Goal: Find specific page/section: Find specific page/section

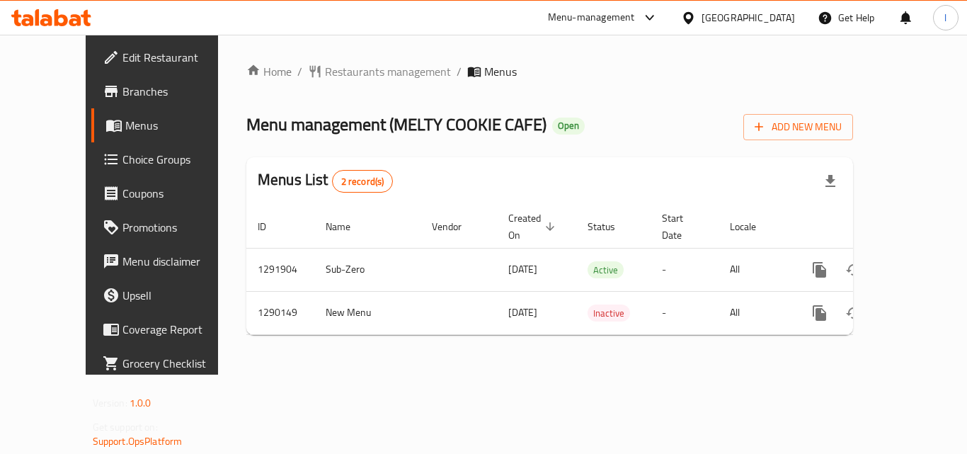
click at [728, 17] on div "[GEOGRAPHIC_DATA]" at bounding box center [747, 18] width 93 height 16
click at [609, 13] on div "Menu-management" at bounding box center [591, 17] width 87 height 17
click at [573, 121] on div "Restaurant-Management" at bounding box center [516, 123] width 134 height 33
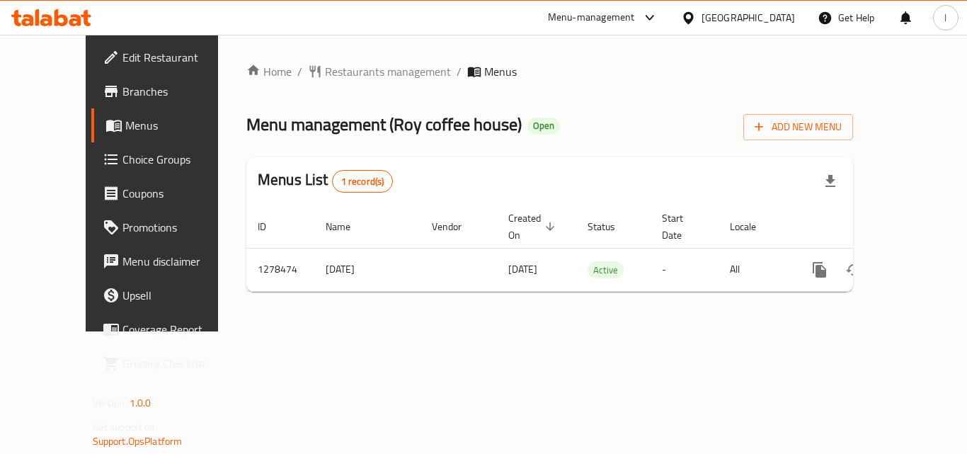
click at [607, 9] on div "Menu-management" at bounding box center [591, 17] width 87 height 17
click at [525, 123] on div "Restaurant-Management" at bounding box center [515, 123] width 111 height 16
click at [91, 80] on link "Branches" at bounding box center [169, 91] width 156 height 34
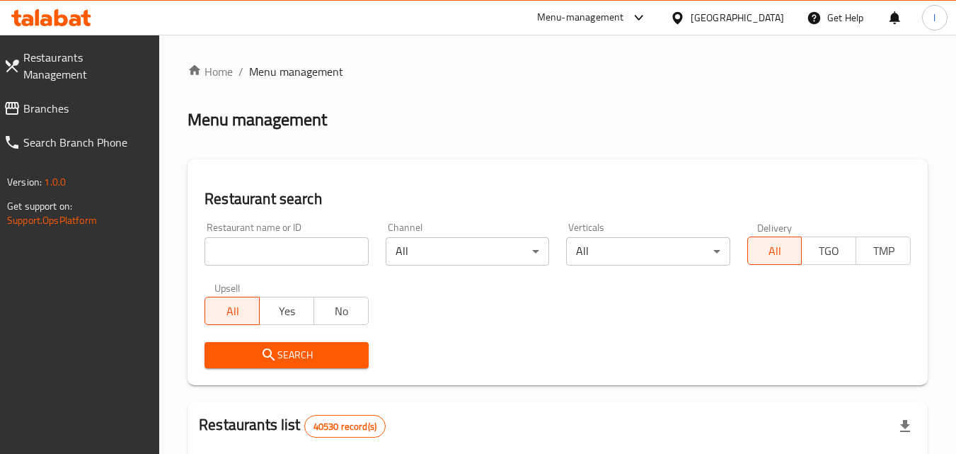
click at [43, 100] on span "Branches" at bounding box center [85, 108] width 125 height 17
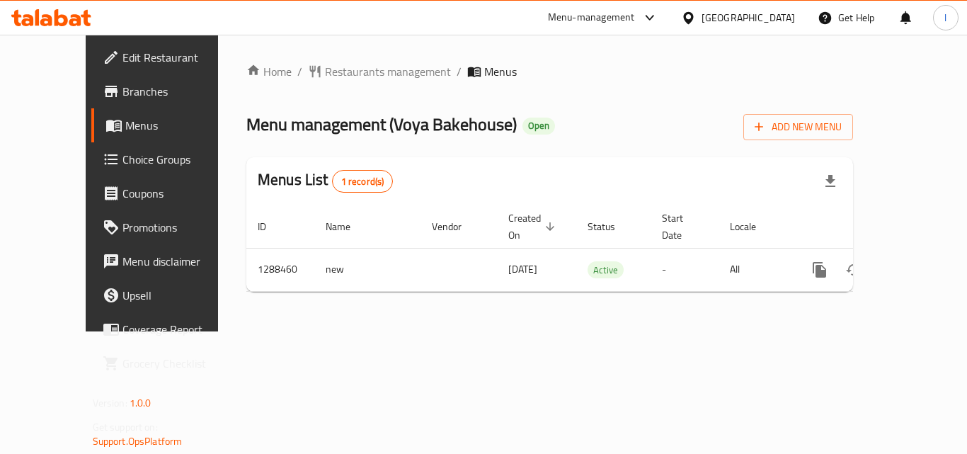
click at [575, 10] on div "Menu-management" at bounding box center [591, 17] width 87 height 17
click at [534, 91] on div "All Plugins Menu-management Restaurant-Management" at bounding box center [553, 93] width 212 height 94
drag, startPoint x: 527, startPoint y: 98, endPoint x: 522, endPoint y: 91, distance: 8.6
click at [524, 92] on div "All Plugins Menu-management Restaurant-Management" at bounding box center [553, 93] width 212 height 94
click at [510, 93] on div "All Plugins Menu-management Restaurant-Management" at bounding box center [553, 93] width 212 height 94
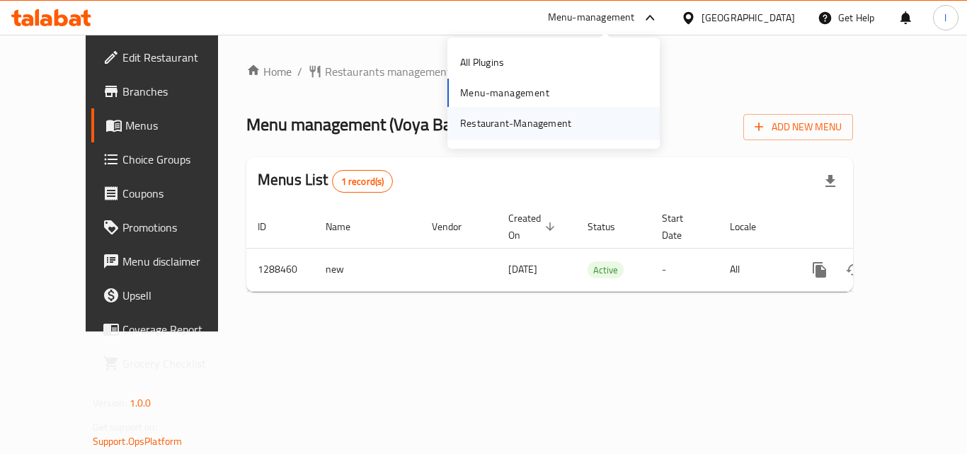
click at [507, 120] on div "Restaurant-Management" at bounding box center [515, 123] width 111 height 16
click at [616, 17] on div "Menu-management" at bounding box center [591, 17] width 87 height 17
click at [559, 126] on div "Restaurant-Management" at bounding box center [515, 123] width 111 height 16
click at [652, 15] on icon at bounding box center [649, 17] width 17 height 17
click at [573, 120] on div "Restaurant-Management" at bounding box center [516, 123] width 134 height 33
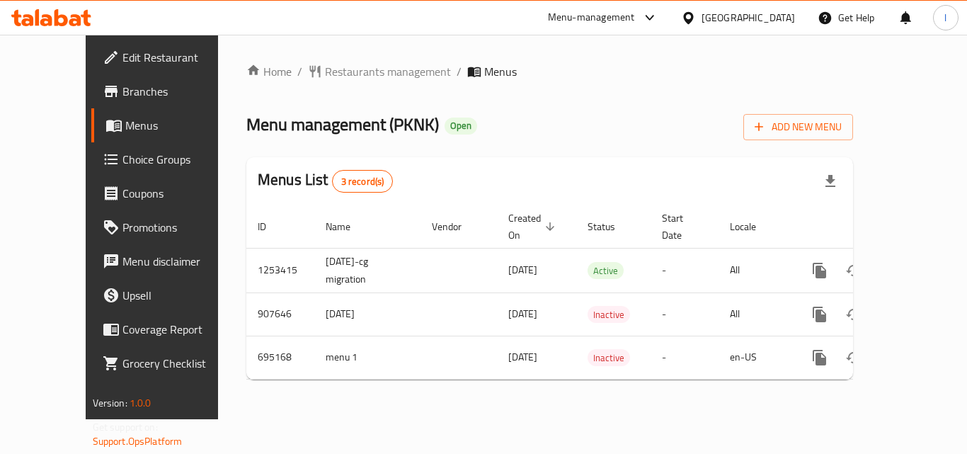
click at [614, 16] on div "Menu-management" at bounding box center [591, 17] width 87 height 17
click at [532, 121] on div "Restaurant-Management" at bounding box center [515, 123] width 111 height 16
